Goal: Transaction & Acquisition: Download file/media

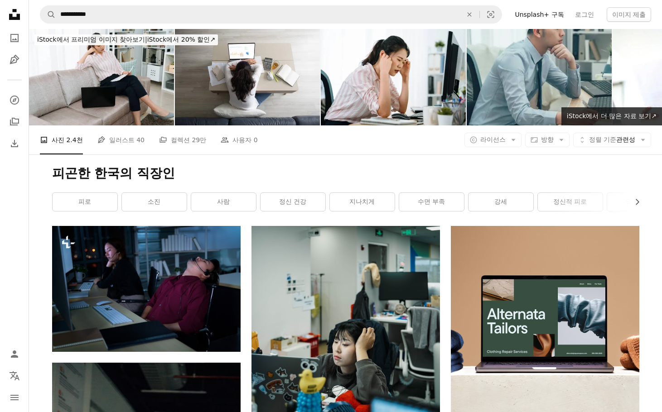
scroll to position [725, 0]
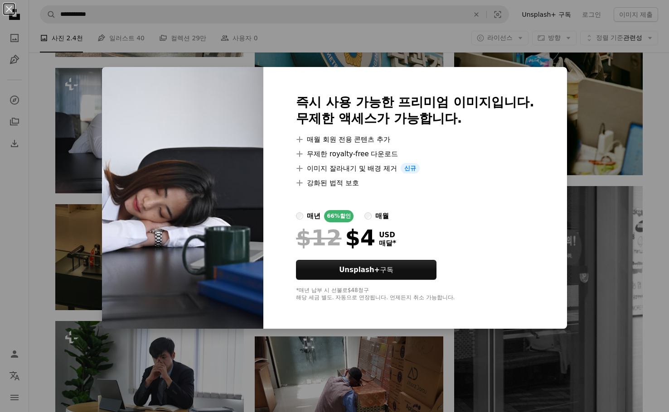
click at [602, 104] on div "An X shape 즉시 사용 가능한 프리미엄 이미지입니다. 무제한 액세스가 가능합니다. A plus sign 매월 회원 전용 콘텐츠 추가 A…" at bounding box center [334, 206] width 669 height 412
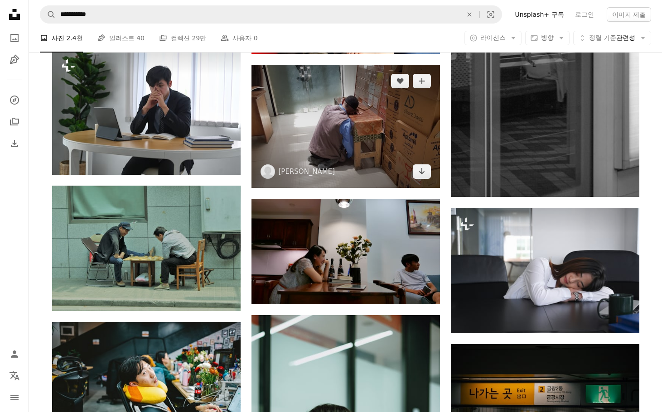
scroll to position [1042, 0]
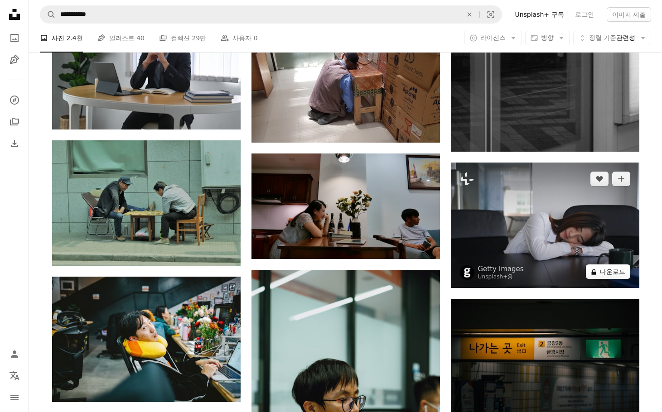
click at [605, 274] on button "A lock 다운로드" at bounding box center [608, 272] width 44 height 14
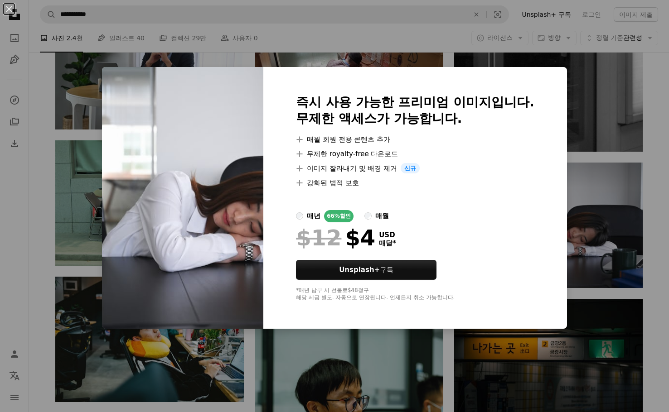
click at [646, 185] on div "An X shape 즉시 사용 가능한 프리미엄 이미지입니다. 무제한 액세스가 가능합니다. A plus sign 매월 회원 전용 콘텐츠 추가 A…" at bounding box center [334, 206] width 669 height 412
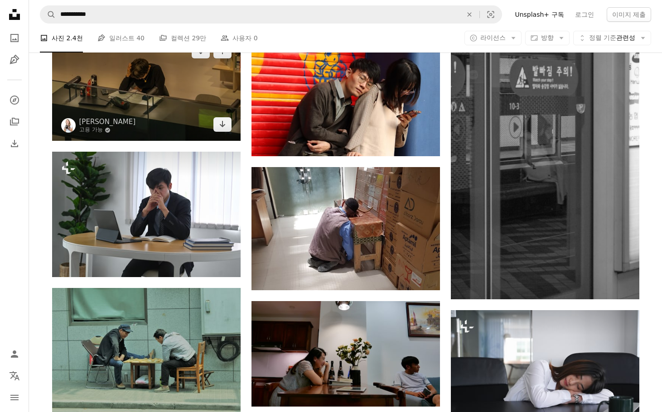
scroll to position [815, 0]
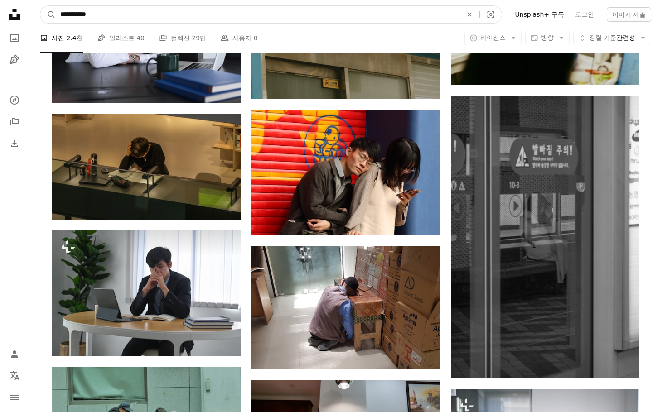
click at [134, 17] on input "**********" at bounding box center [258, 14] width 404 height 17
type input "**********"
click button "A magnifying glass" at bounding box center [47, 14] width 15 height 17
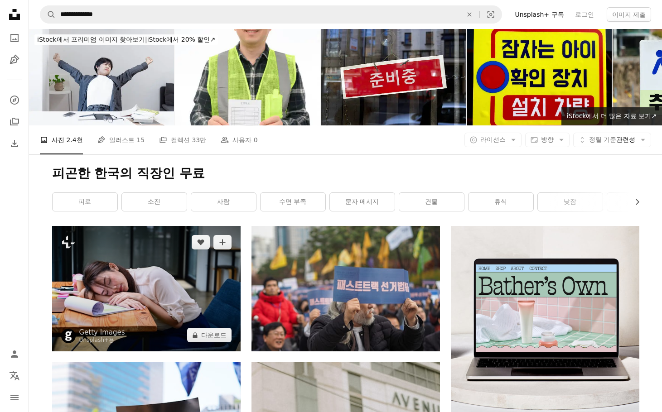
click at [188, 300] on img at bounding box center [146, 288] width 188 height 125
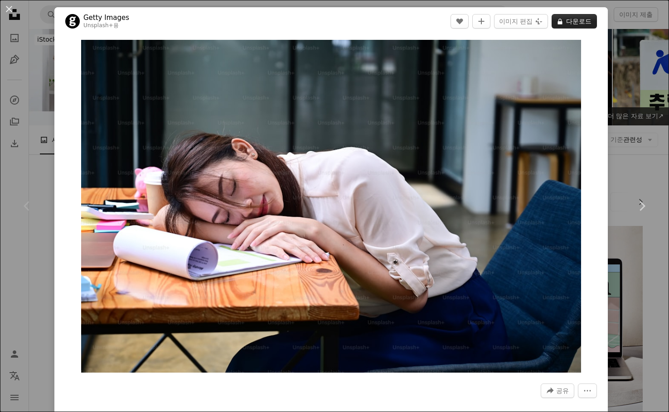
click at [565, 21] on button "A lock 다운로드" at bounding box center [573, 21] width 45 height 14
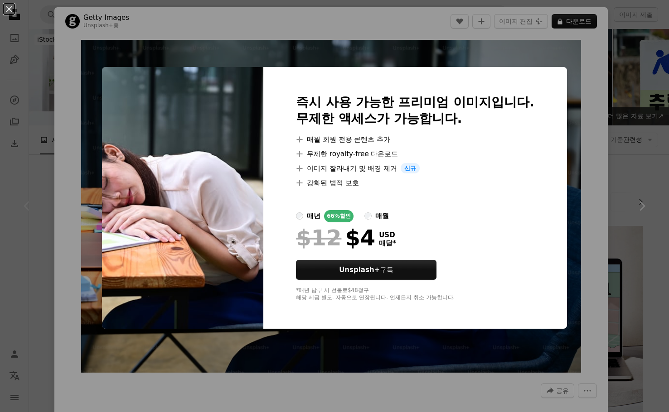
click at [588, 59] on div "An X shape 즉시 사용 가능한 프리미엄 이미지입니다. 무제한 액세스가 가능합니다. A plus sign 매월 회원 전용 콘텐츠 추가 A…" at bounding box center [334, 206] width 669 height 412
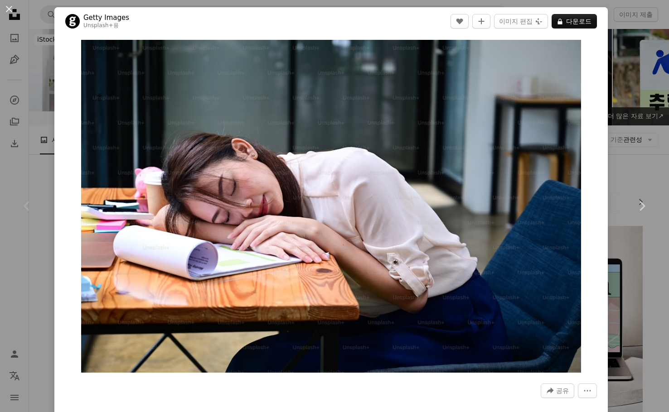
click at [621, 66] on div "An X shape Chevron left Chevron right Getty Images Unsplash+ 용 A heart A plus s…" at bounding box center [334, 206] width 669 height 412
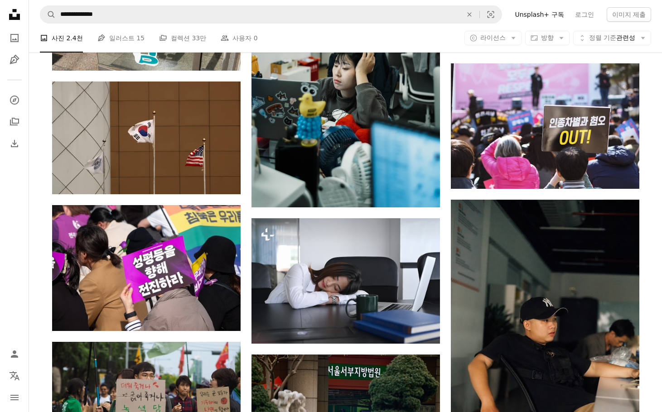
scroll to position [725, 0]
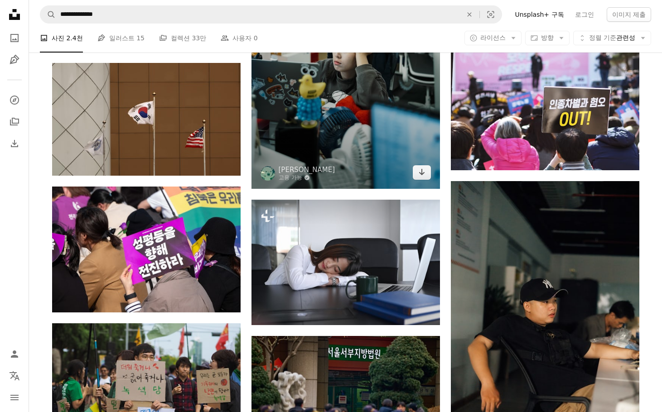
click at [373, 139] on img at bounding box center [345, 59] width 188 height 257
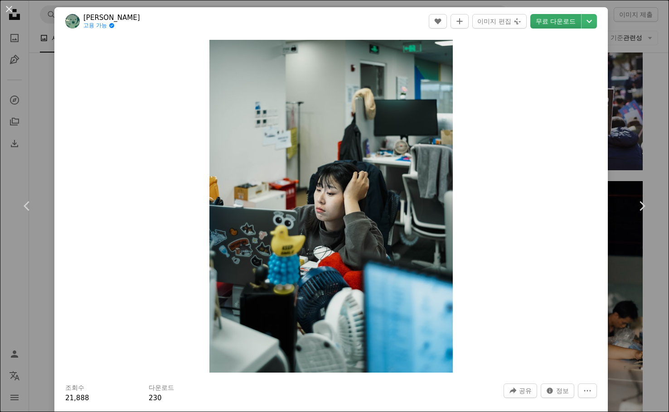
click at [543, 19] on link "무료 다운로드" at bounding box center [555, 21] width 51 height 14
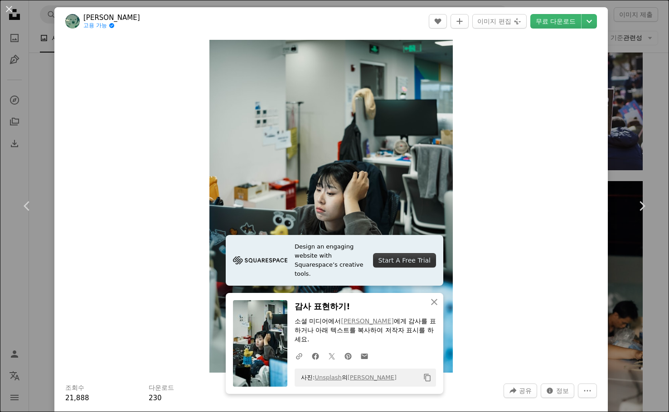
click at [425, 375] on icon "클립보드에 복사하기" at bounding box center [427, 378] width 6 height 8
click at [635, 62] on div "An X shape Chevron left Chevron right tommao wang 고용 가능 A checkmark inside of a…" at bounding box center [334, 206] width 669 height 412
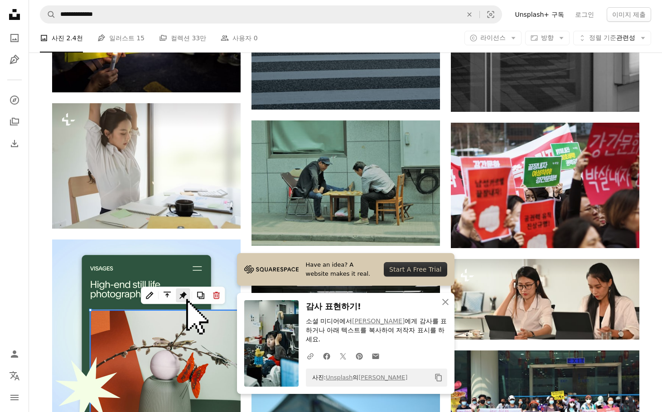
scroll to position [1404, 0]
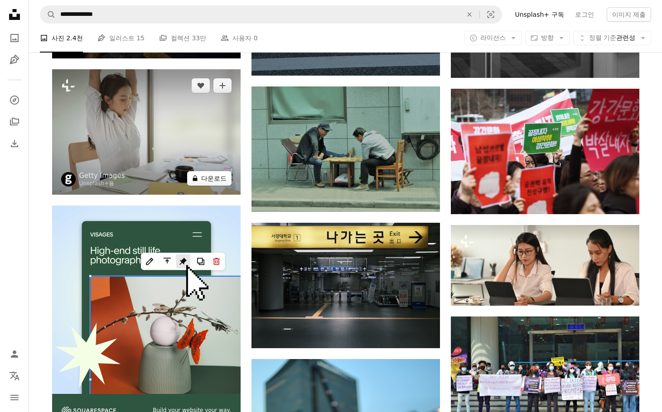
drag, startPoint x: 196, startPoint y: 178, endPoint x: 201, endPoint y: 176, distance: 5.2
click at [197, 178] on icon "A lock" at bounding box center [195, 178] width 7 height 7
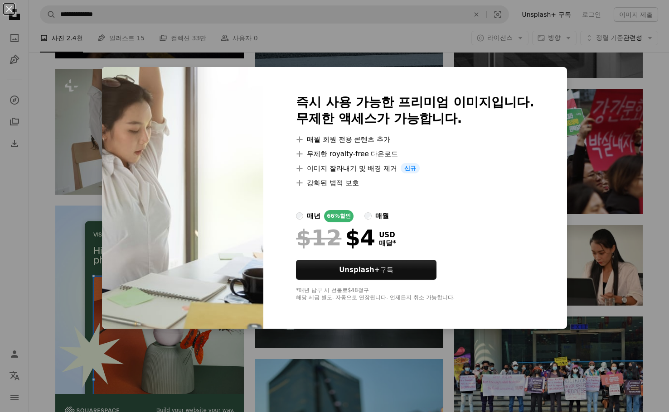
click at [599, 135] on div "An X shape 즉시 사용 가능한 프리미엄 이미지입니다. 무제한 액세스가 가능합니다. A plus sign 매월 회원 전용 콘텐츠 추가 A…" at bounding box center [334, 206] width 669 height 412
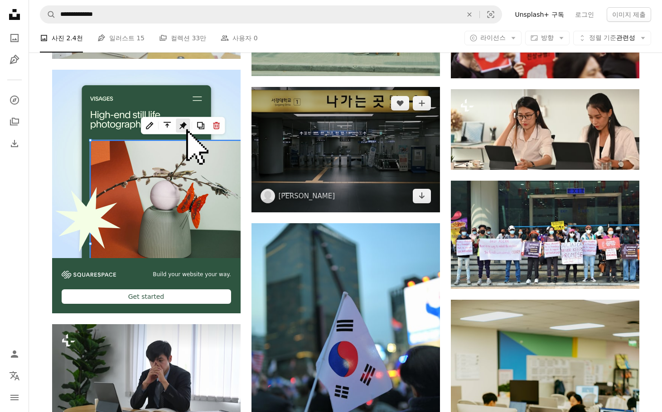
scroll to position [1721, 0]
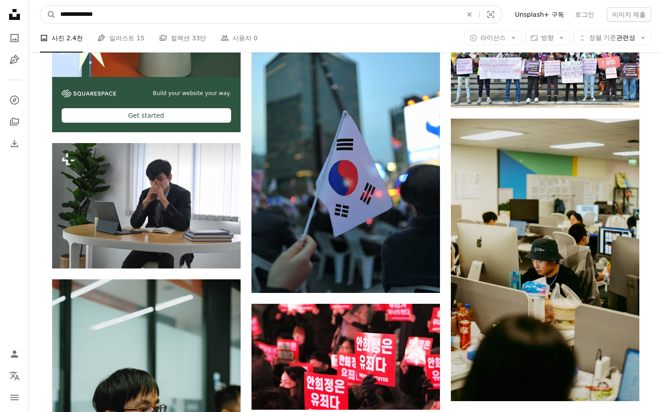
drag, startPoint x: 166, startPoint y: 14, endPoint x: -6, endPoint y: 16, distance: 172.1
click at [0, 16] on html "**********" at bounding box center [331, 245] width 662 height 3932
type input "**********"
click at [40, 6] on button "A magnifying glass" at bounding box center [47, 14] width 15 height 17
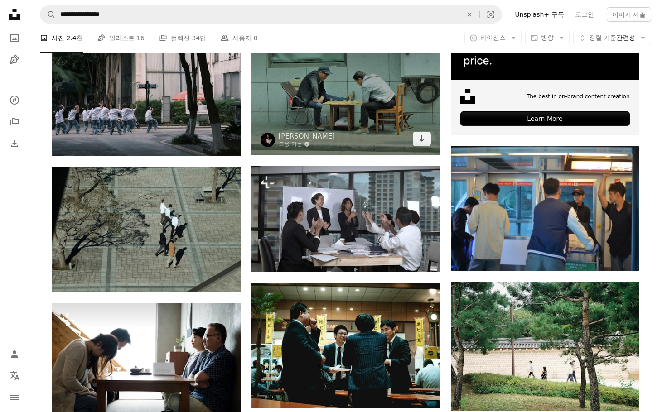
scroll to position [362, 0]
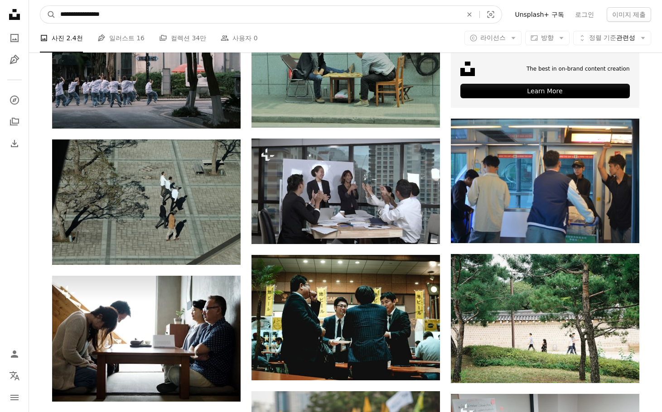
click at [119, 12] on input "**********" at bounding box center [258, 14] width 404 height 17
type input "**********"
click at [40, 6] on button "A magnifying glass" at bounding box center [47, 14] width 15 height 17
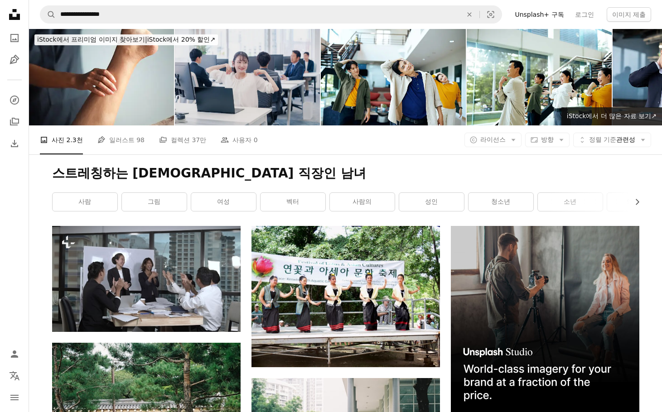
click at [266, 98] on img at bounding box center [247, 77] width 145 height 96
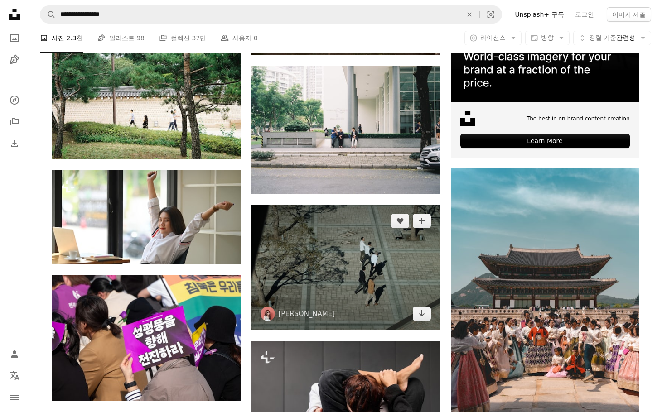
scroll to position [317, 0]
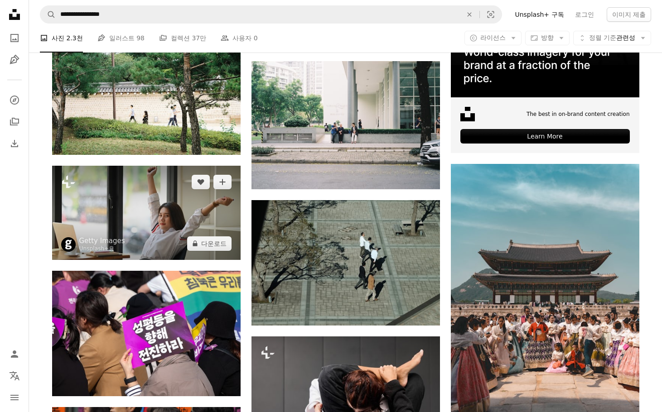
click at [169, 226] on img at bounding box center [146, 213] width 188 height 94
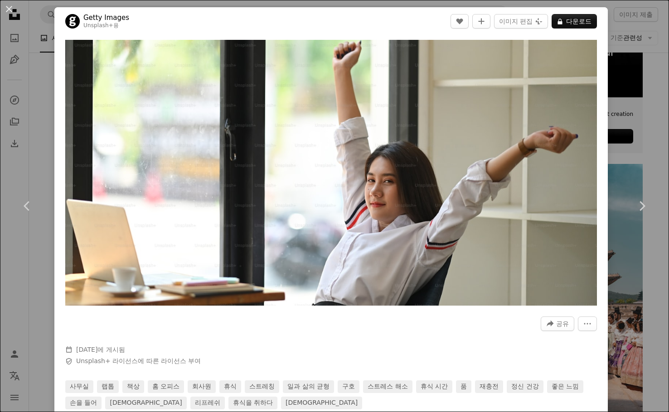
click at [638, 120] on div "An X shape Chevron left Chevron right Getty Images Unsplash+ 용 A heart A plus s…" at bounding box center [334, 206] width 669 height 412
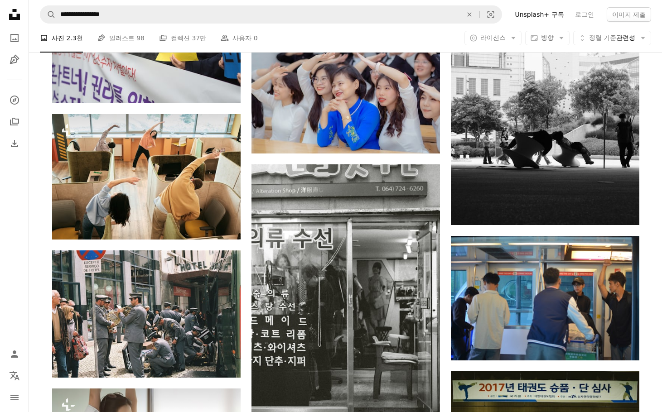
scroll to position [770, 0]
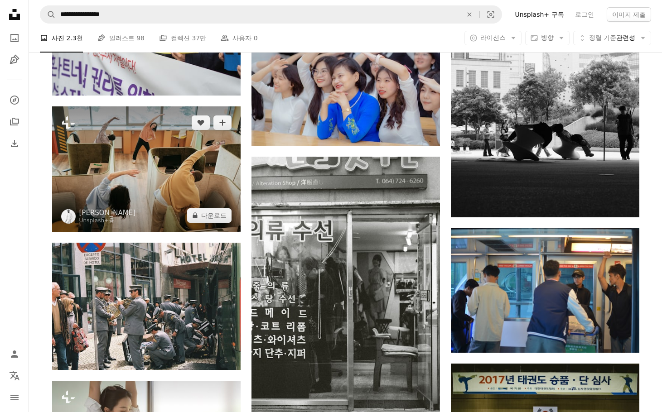
click at [178, 181] on img at bounding box center [146, 168] width 188 height 125
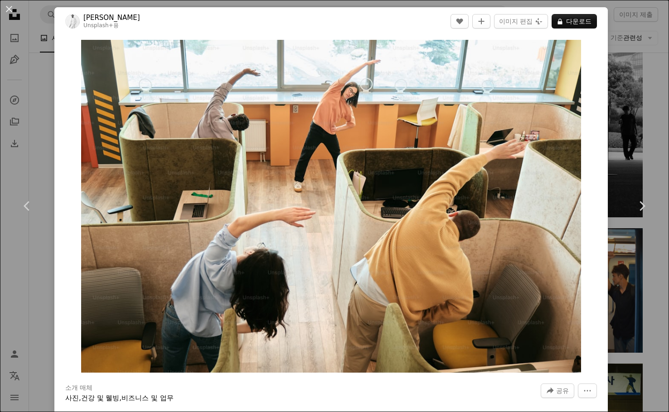
click at [621, 94] on div "An X shape Chevron left Chevron right [PERSON_NAME] Unsplash+ 용 A heart A plus …" at bounding box center [334, 206] width 669 height 412
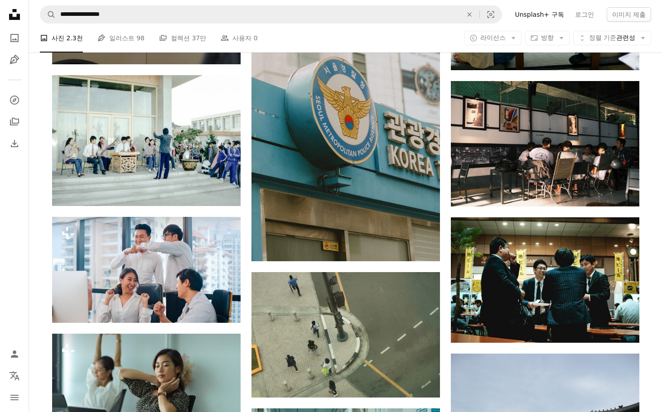
scroll to position [2355, 0]
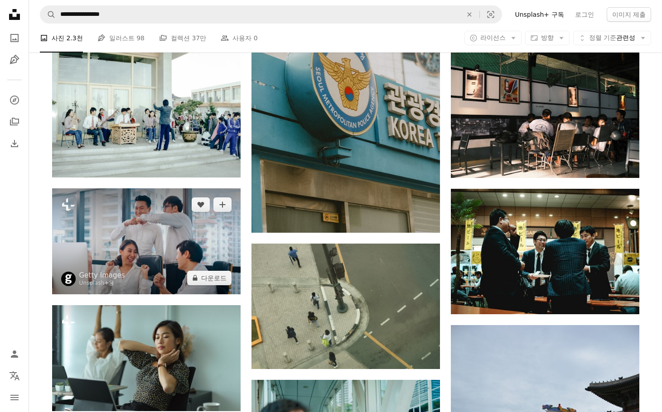
click at [204, 259] on img at bounding box center [146, 241] width 188 height 106
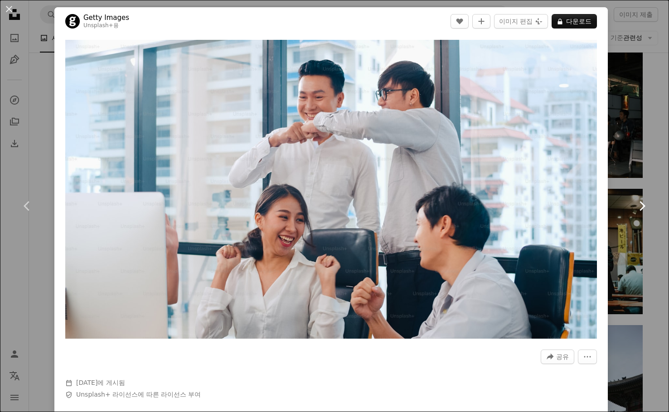
click at [626, 175] on link "Chevron right" at bounding box center [641, 206] width 54 height 87
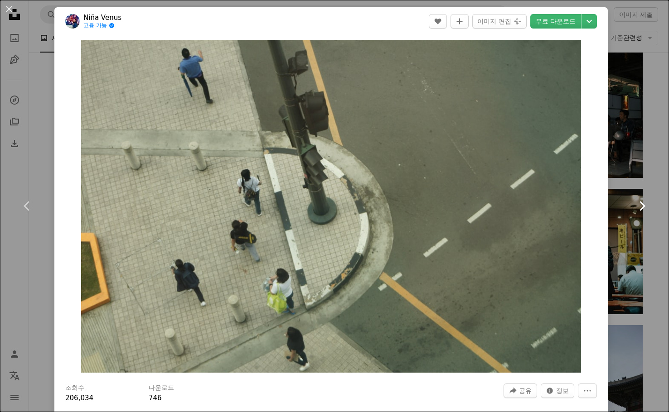
click at [648, 186] on link "Chevron right" at bounding box center [641, 206] width 54 height 87
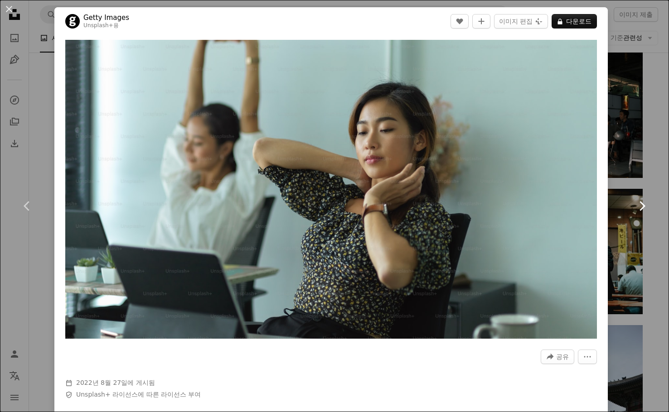
click at [644, 186] on link "Chevron right" at bounding box center [641, 206] width 54 height 87
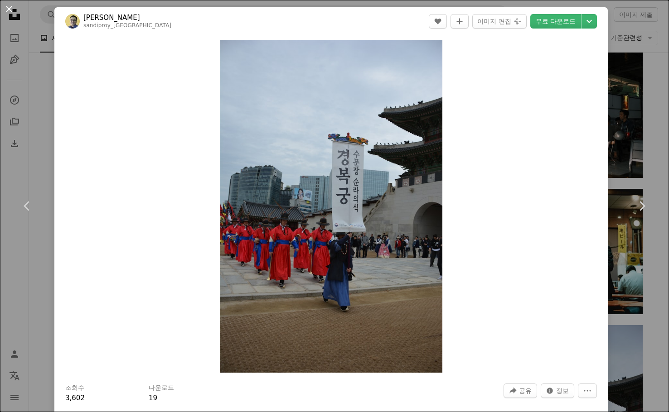
click at [9, 4] on button "An X shape" at bounding box center [9, 9] width 11 height 11
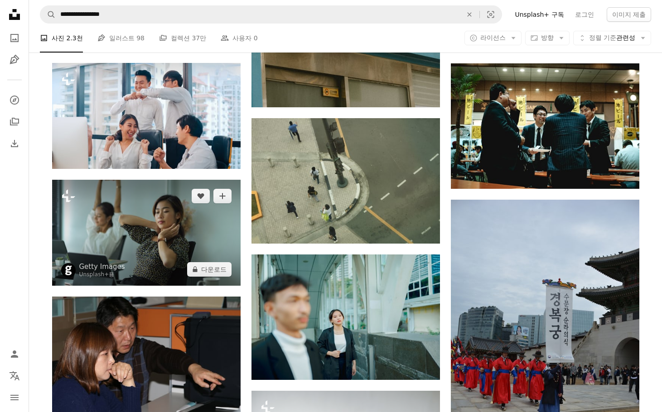
scroll to position [2491, 0]
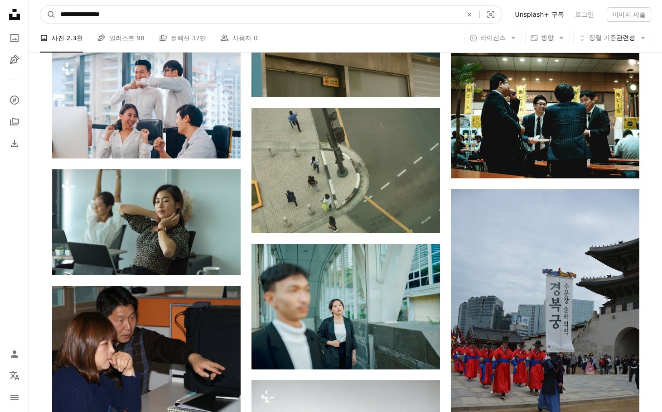
click at [183, 11] on input "**********" at bounding box center [258, 14] width 404 height 17
type input "**********"
click at [40, 6] on button "A magnifying glass" at bounding box center [47, 14] width 15 height 17
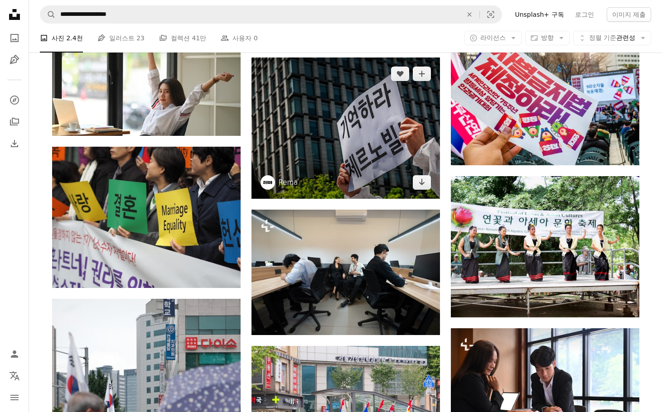
scroll to position [589, 0]
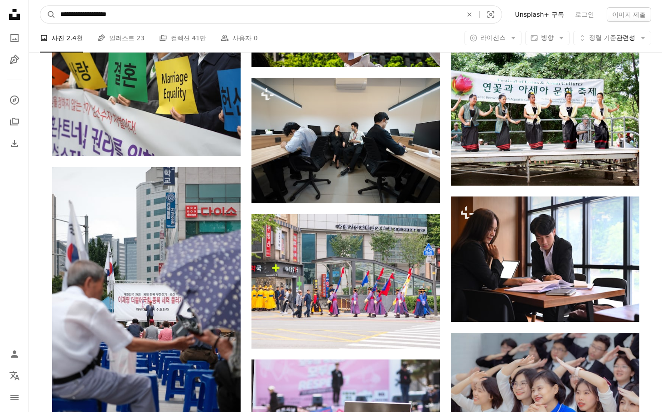
drag, startPoint x: 157, startPoint y: 14, endPoint x: 59, endPoint y: 16, distance: 97.4
click at [59, 16] on input "**********" at bounding box center [258, 14] width 404 height 17
